Goal: Navigation & Orientation: Find specific page/section

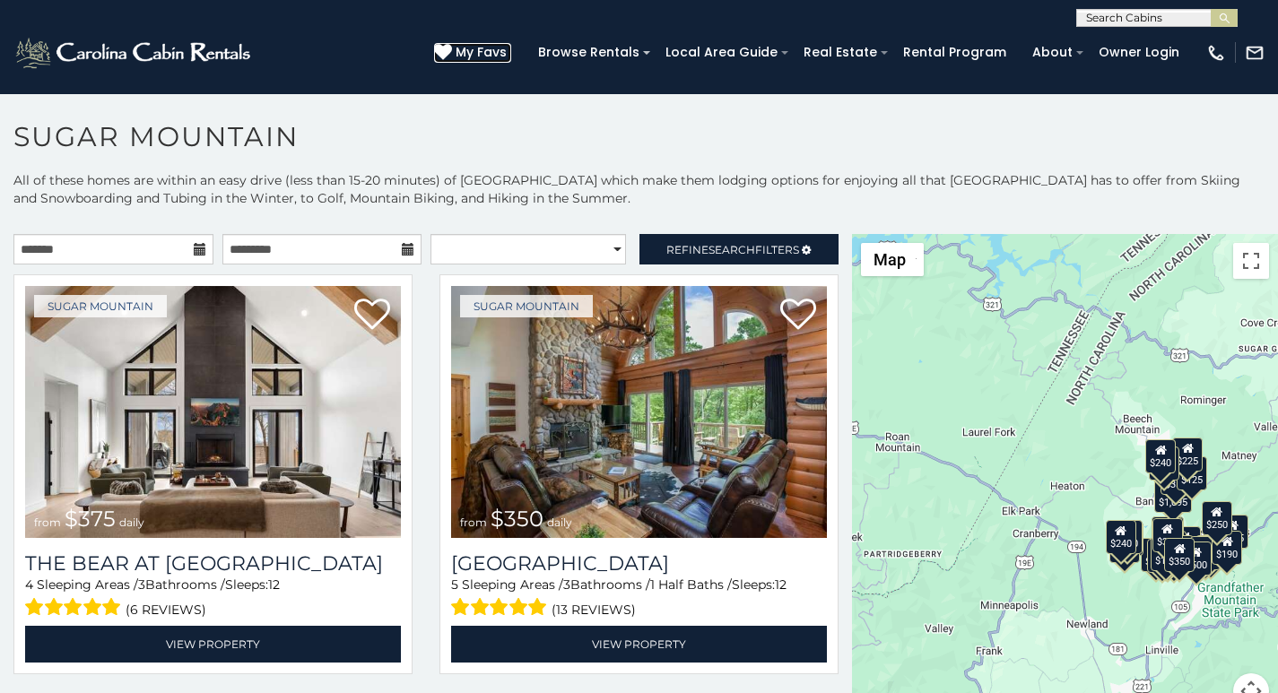
click at [452, 44] on icon at bounding box center [443, 52] width 18 height 18
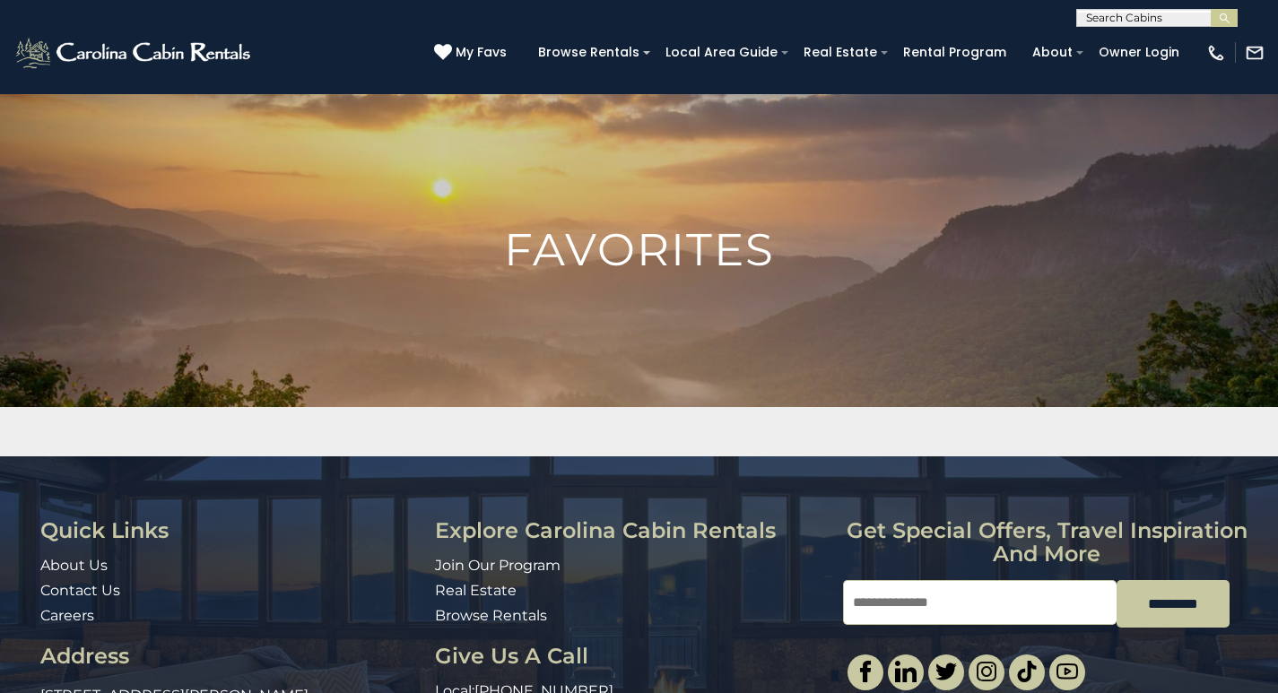
click at [869, 588] on input "Email" at bounding box center [980, 602] width 274 height 45
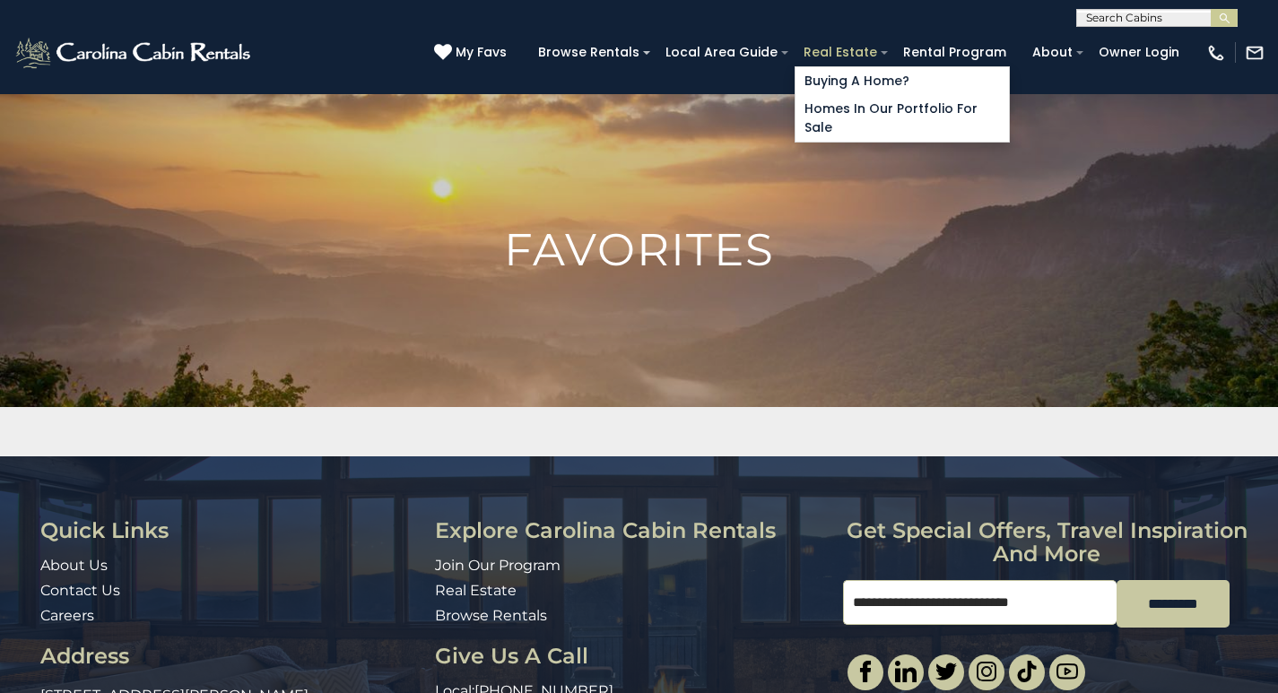
type input "**********"
click at [866, 44] on link "Real Estate" at bounding box center [840, 53] width 91 height 28
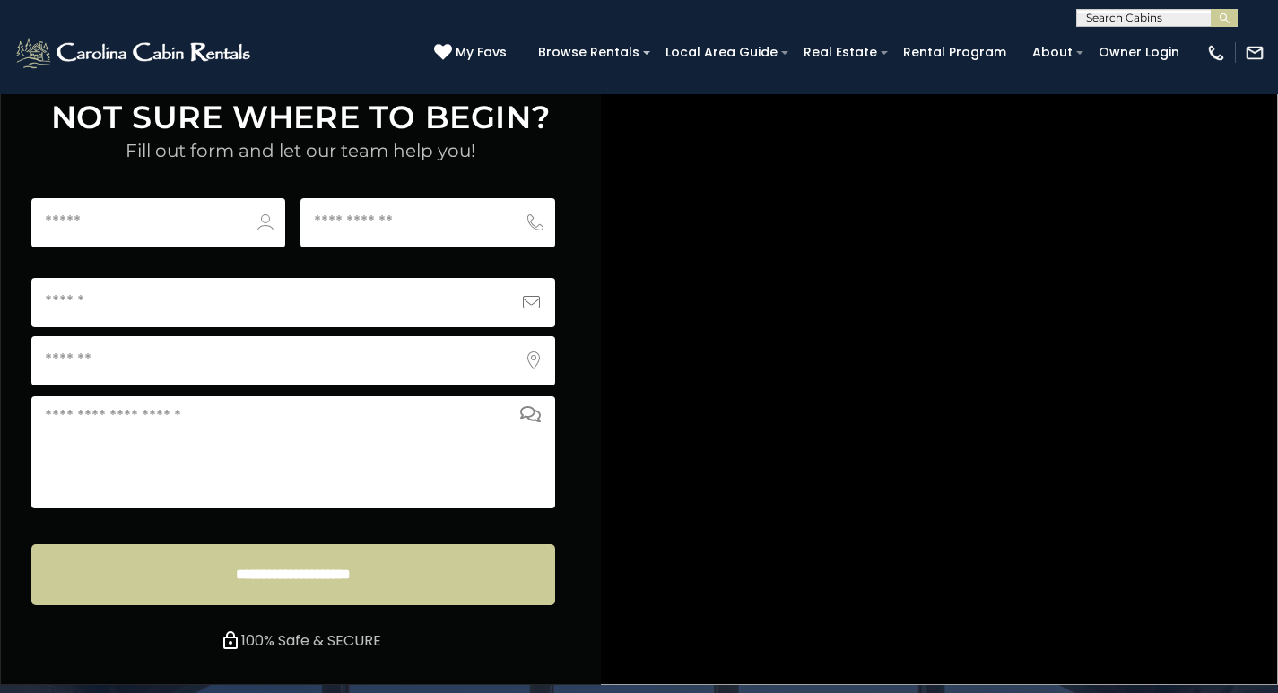
scroll to position [6893, 0]
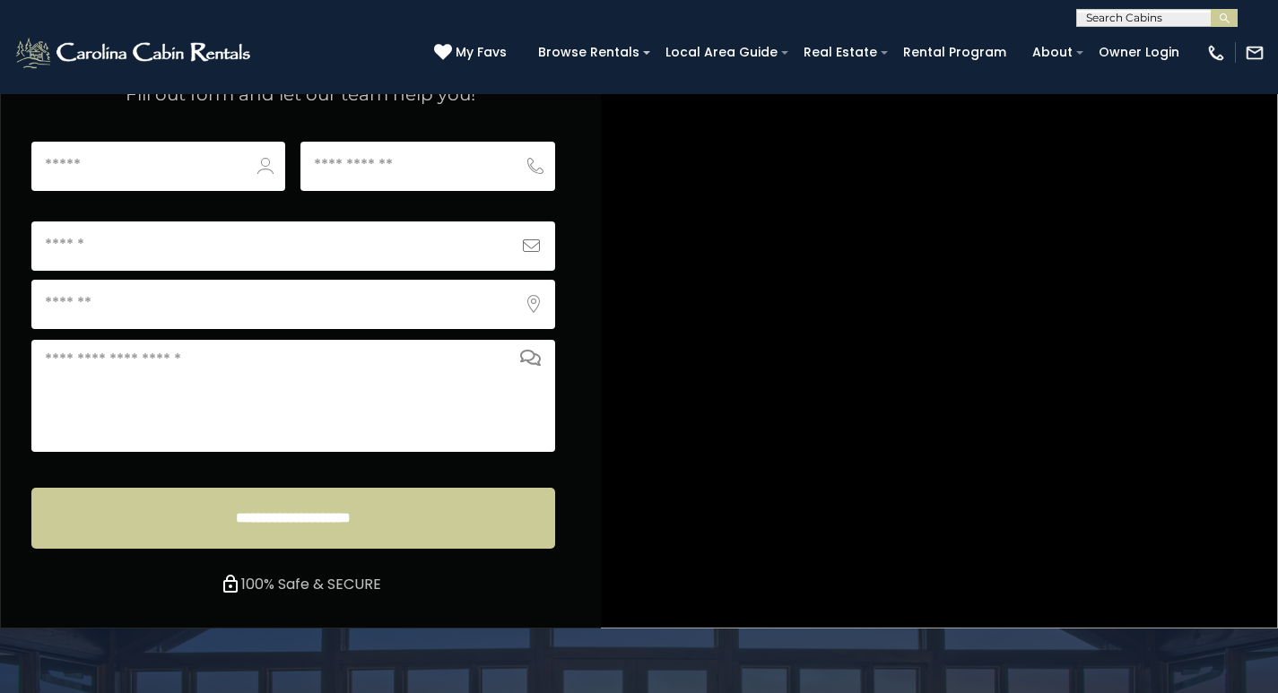
click at [951, 43] on link "Rental Program" at bounding box center [954, 53] width 121 height 28
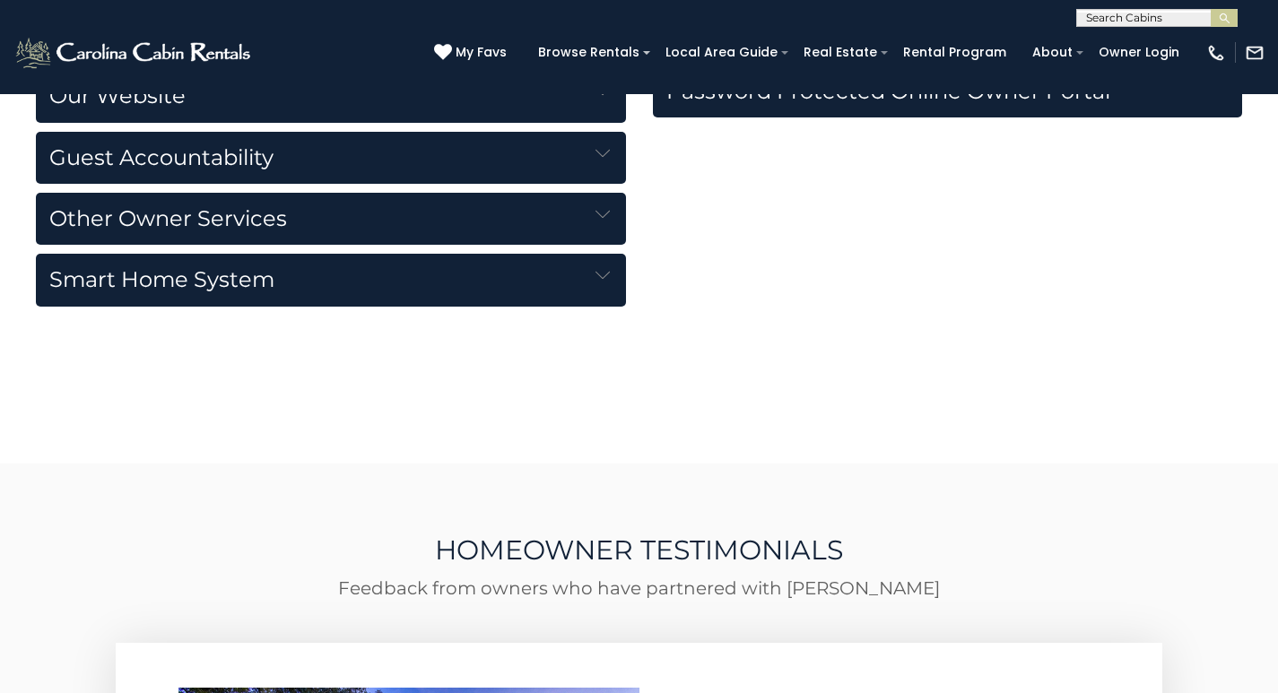
scroll to position [2275, 0]
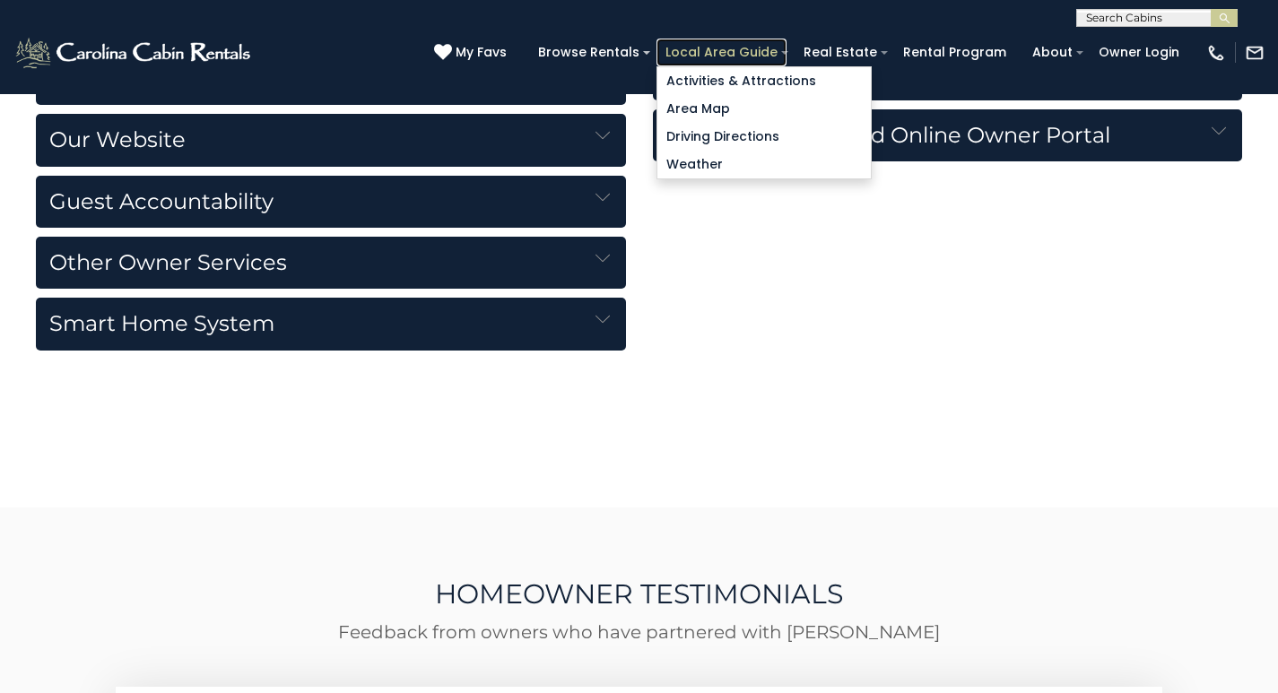
click at [756, 43] on link "Local Area Guide" at bounding box center [722, 53] width 130 height 28
